Goal: Task Accomplishment & Management: Use online tool/utility

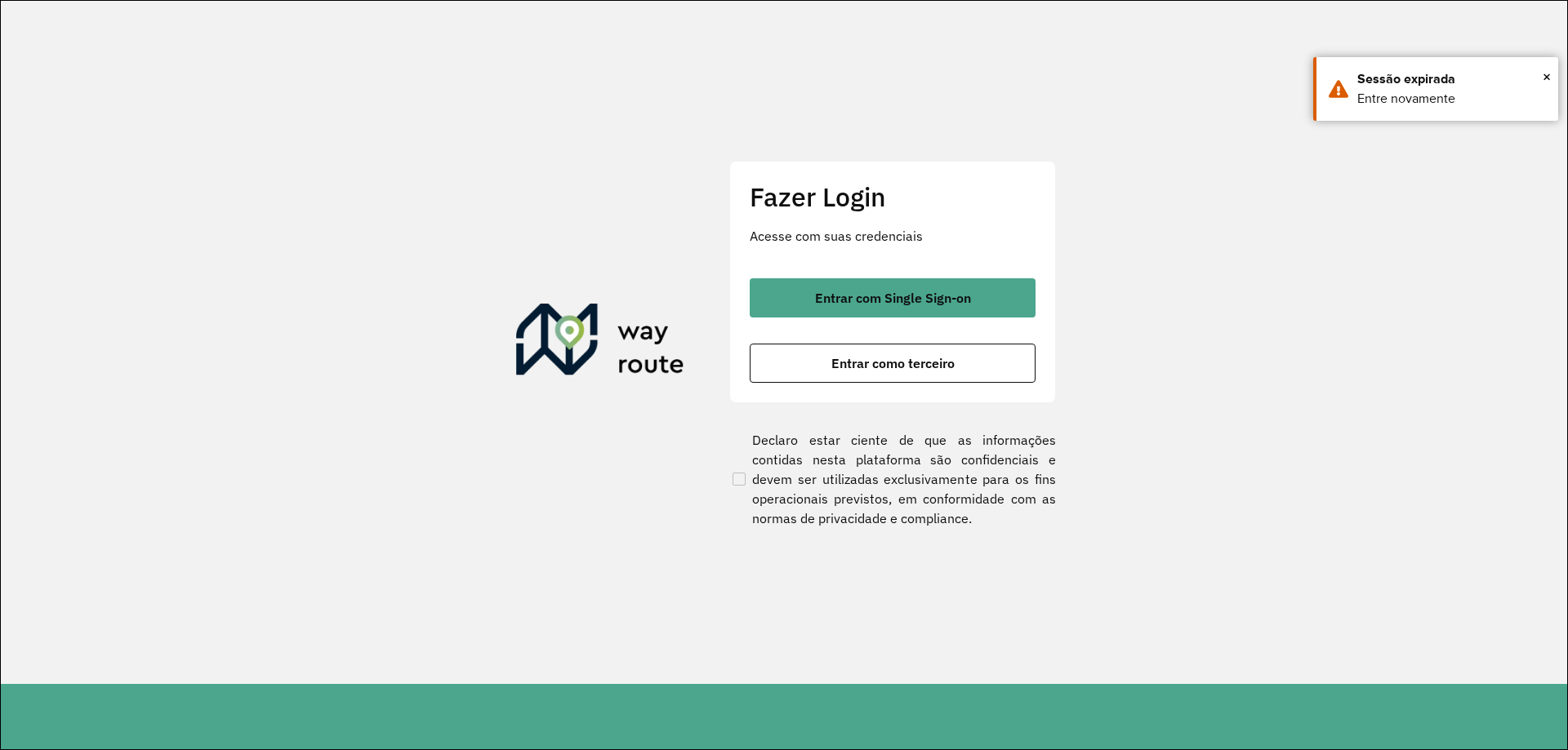
click at [870, 319] on div "Entrar com Single Sign-on Entrar como terceiro" at bounding box center [893, 330] width 286 height 104
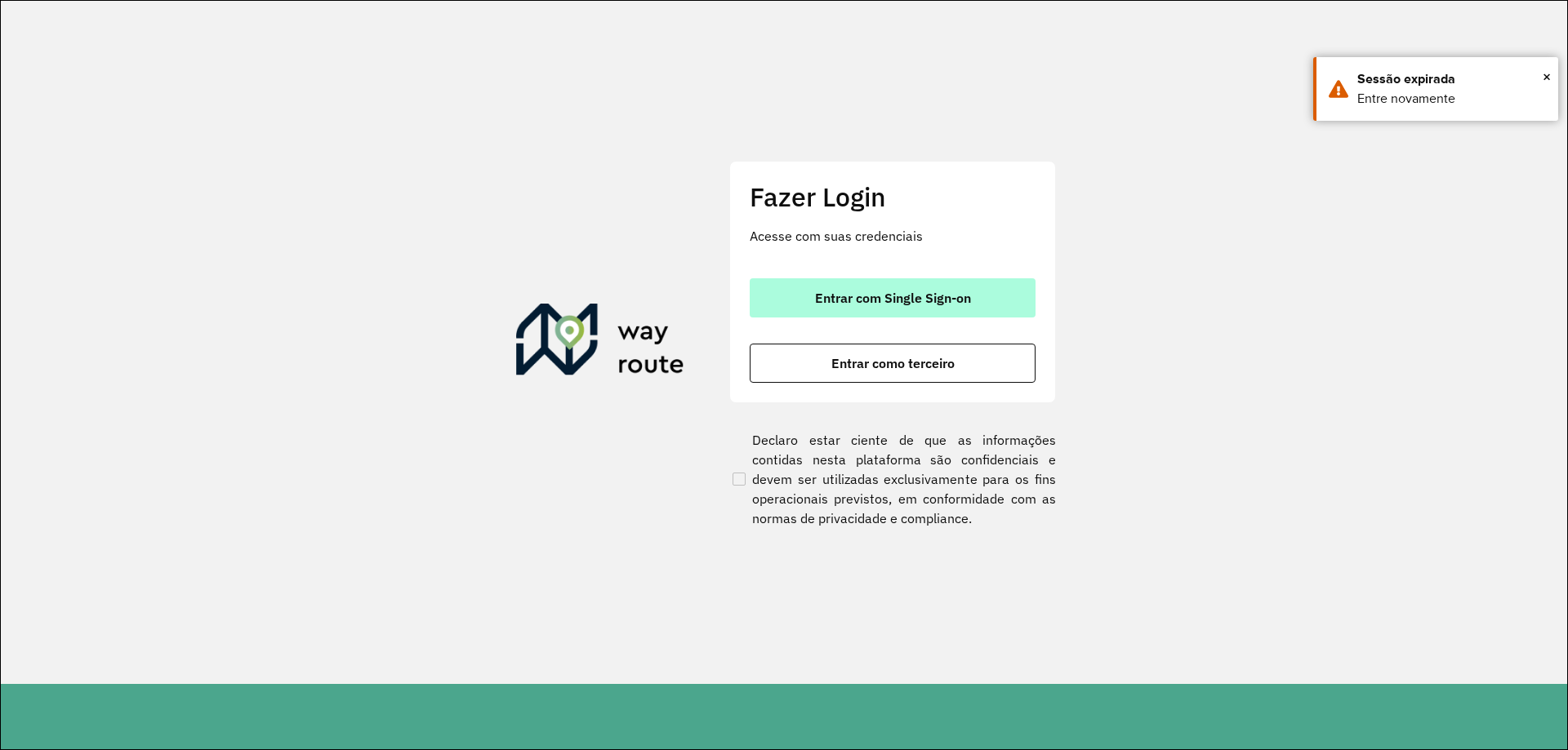
click at [859, 293] on span "Entrar com Single Sign-on" at bounding box center [893, 298] width 156 height 13
